Goal: Manage account settings

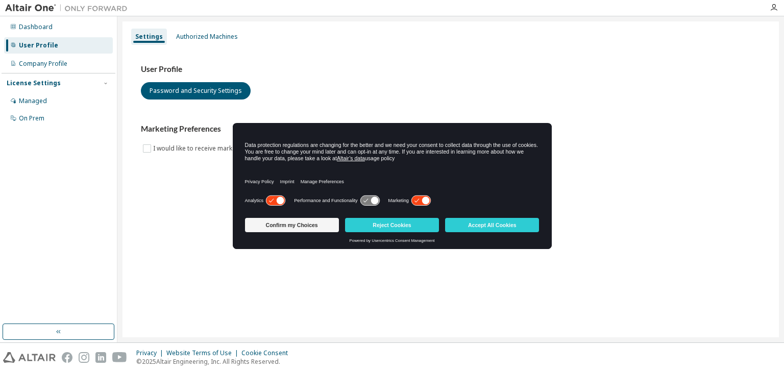
drag, startPoint x: 424, startPoint y: 203, endPoint x: 411, endPoint y: 210, distance: 14.4
click at [424, 203] on g at bounding box center [420, 201] width 19 height 10
click at [274, 197] on icon at bounding box center [275, 201] width 19 height 10
drag, startPoint x: 511, startPoint y: 224, endPoint x: 518, endPoint y: 251, distance: 27.2
click at [511, 225] on button "Accept All Cookies" at bounding box center [492, 225] width 94 height 14
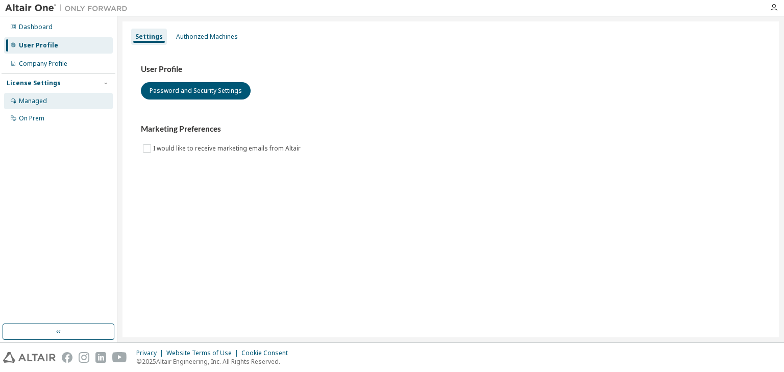
click at [60, 95] on div "Managed" at bounding box center [58, 101] width 109 height 16
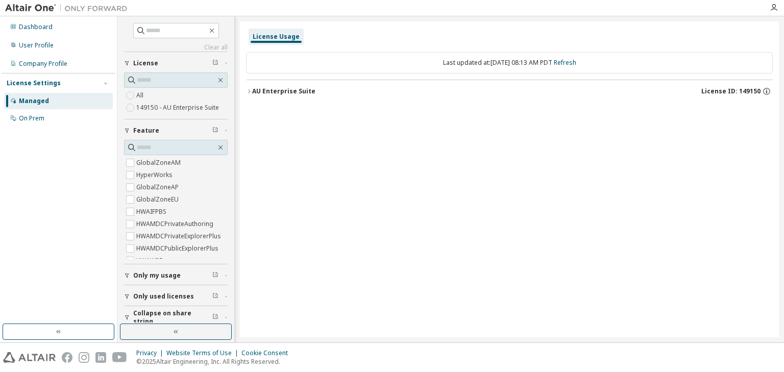
click at [250, 90] on icon "button" at bounding box center [249, 91] width 2 height 4
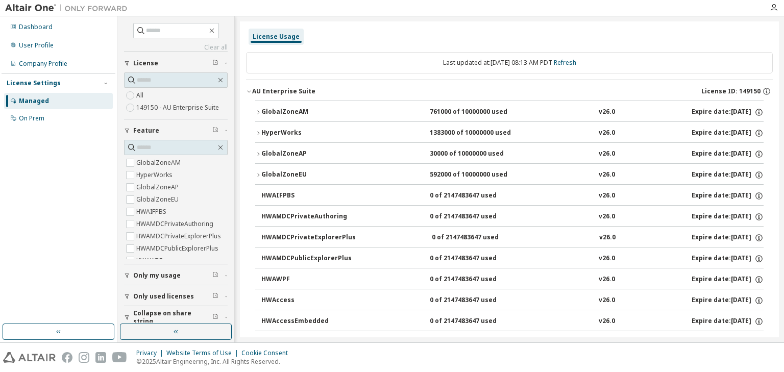
click at [448, 133] on div "1383000 of 10000000 used" at bounding box center [476, 133] width 92 height 9
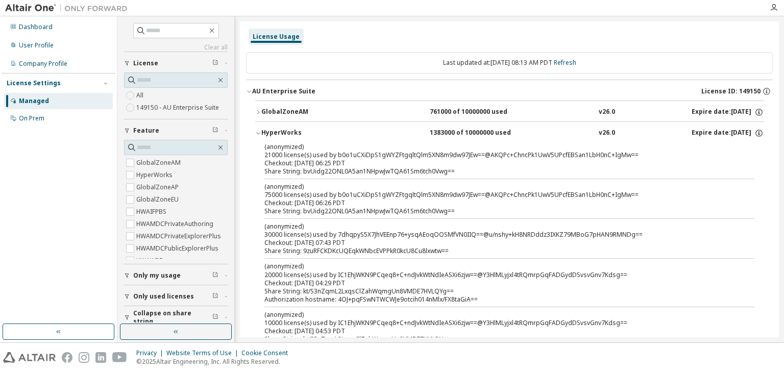
click at [448, 133] on div "1383000 of 10000000 used" at bounding box center [476, 133] width 92 height 9
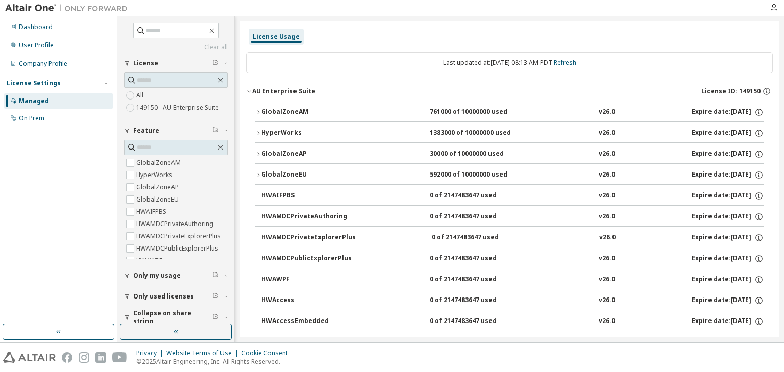
click at [257, 134] on icon "button" at bounding box center [258, 133] width 6 height 6
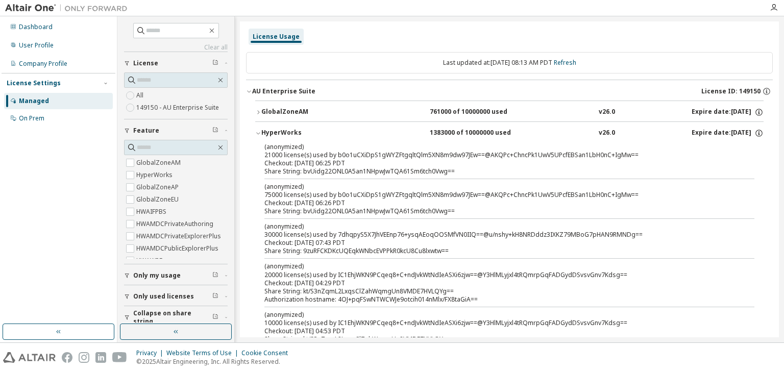
click at [260, 133] on icon "button" at bounding box center [258, 133] width 6 height 6
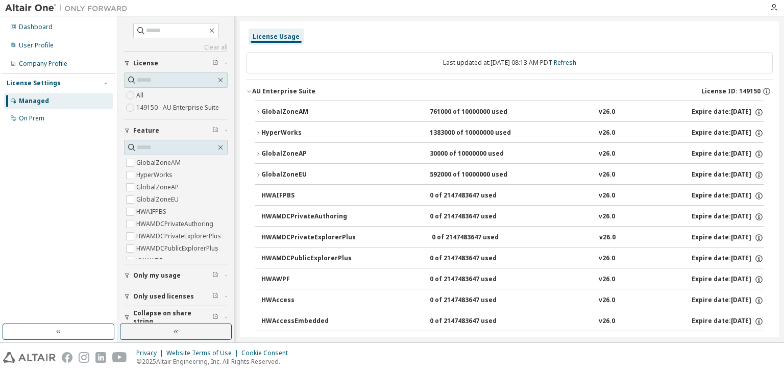
click at [499, 272] on button "HWAWPF 0 of 2147483647 used v26.0 Expire date: 2025-11-22" at bounding box center [512, 279] width 502 height 22
